Goal: Task Accomplishment & Management: Use online tool/utility

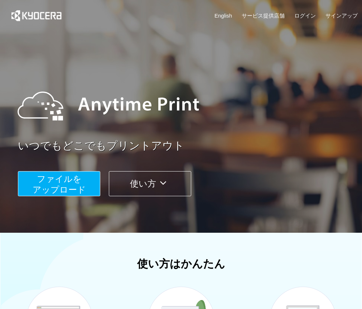
click at [60, 182] on span "ファイルを ​​アップロード" at bounding box center [59, 184] width 53 height 20
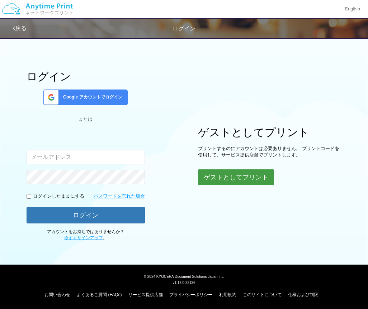
click at [247, 179] on button "ゲストとしてプリント" at bounding box center [236, 178] width 76 height 16
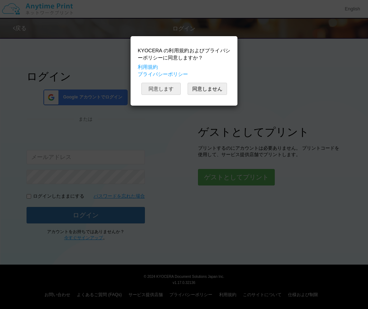
click at [171, 89] on button "同意します" at bounding box center [160, 89] width 39 height 12
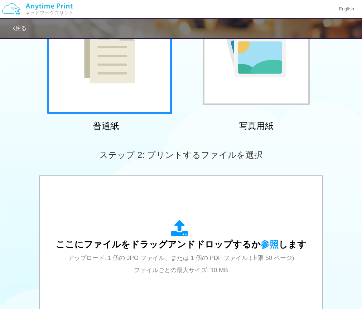
scroll to position [97, 0]
click at [128, 268] on div "ここにファイルをドラッグアンドドロップするか 参照 します アップロード: 1 個の JPG ファイル、または 1 個の PDF ファイル (上限 50 ペー…" at bounding box center [181, 248] width 251 height 56
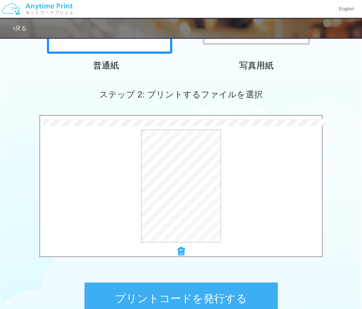
scroll to position [185, 0]
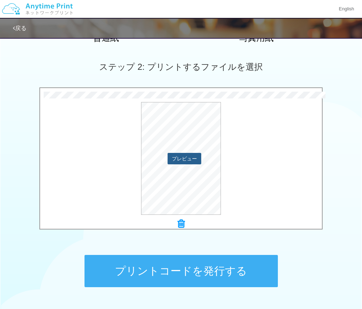
click at [192, 158] on button "プレビュー" at bounding box center [185, 158] width 34 height 11
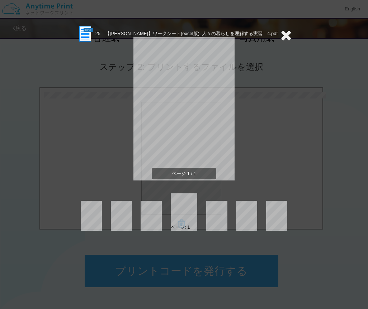
click at [284, 33] on icon at bounding box center [285, 35] width 11 height 14
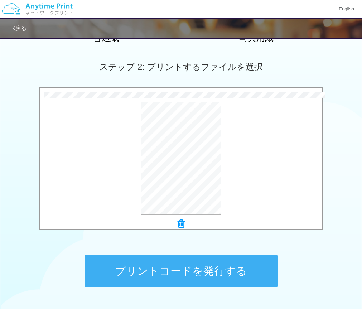
scroll to position [236, 0]
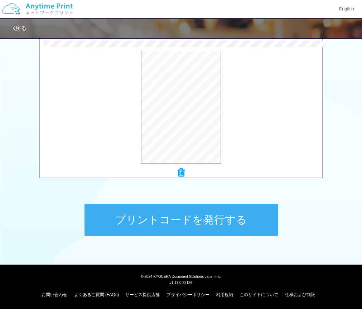
click at [228, 226] on button "プリントコードを発行する" at bounding box center [182, 220] width 194 height 32
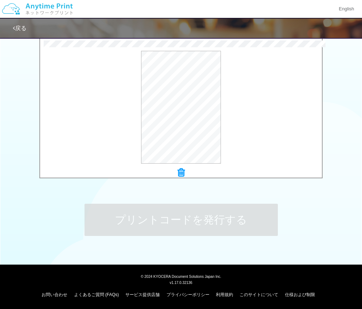
scroll to position [0, 0]
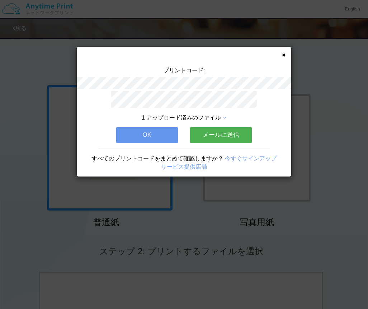
click at [157, 136] on button "OK" at bounding box center [147, 135] width 62 height 16
